Goal: Obtain resource: Download file/media

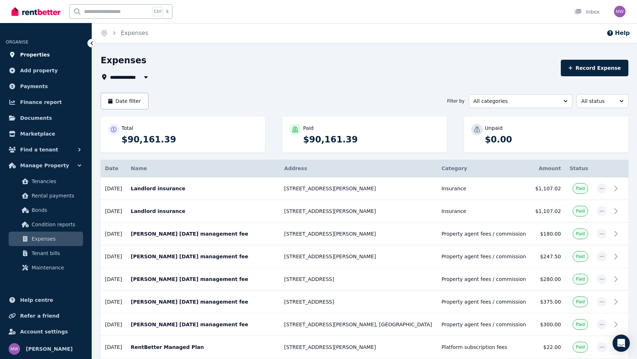
click at [43, 53] on span "Properties" at bounding box center [35, 54] width 30 height 9
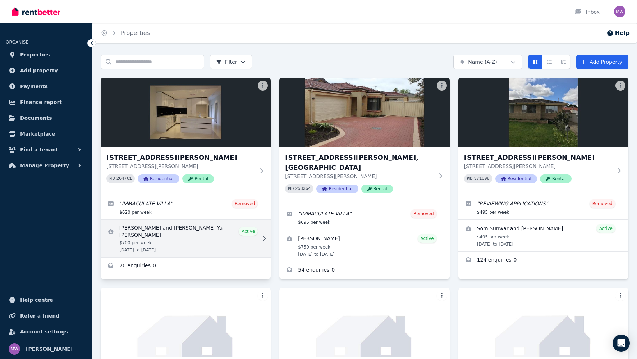
click at [165, 238] on link "View details for Wen-ya Chen and Yesica Ya-Ting Yang" at bounding box center [186, 238] width 170 height 37
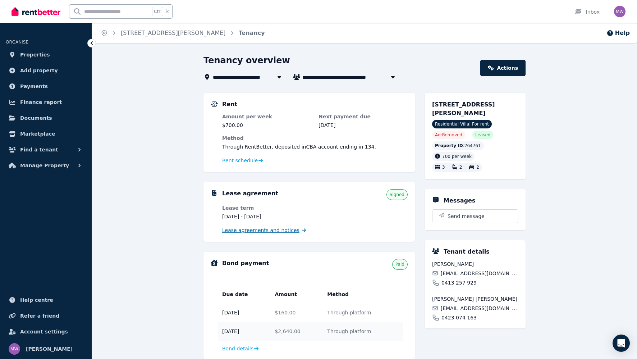
click at [229, 232] on span "Lease agreements and notices" at bounding box center [260, 230] width 77 height 7
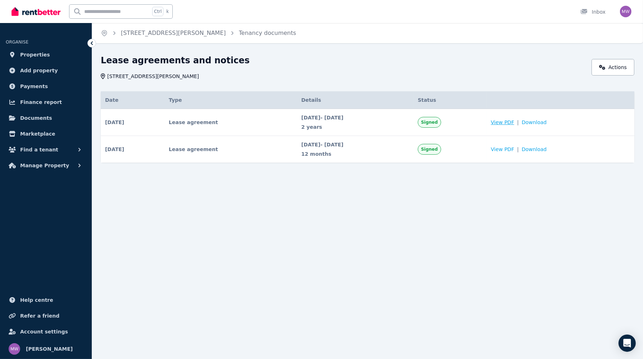
click at [511, 123] on span "View PDF" at bounding box center [502, 122] width 23 height 7
